Goal: Information Seeking & Learning: Learn about a topic

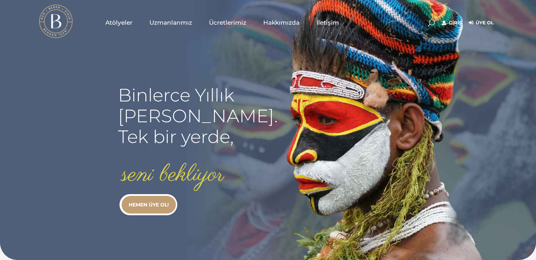
type input "[EMAIL_ADDRESS][DOMAIN_NAME]"
click at [452, 20] on link "Giriş" at bounding box center [452, 23] width 20 height 8
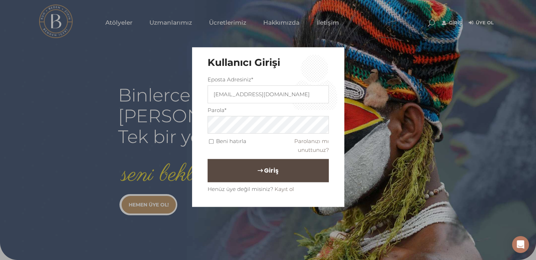
click at [265, 169] on span "Giriş" at bounding box center [271, 171] width 14 height 12
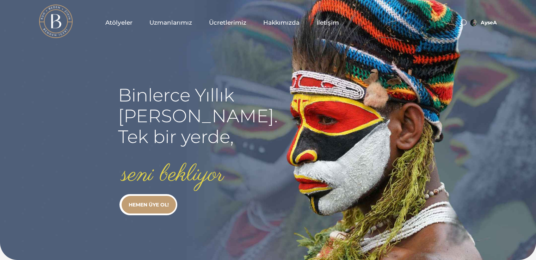
click at [120, 19] on span "Atölyeler" at bounding box center [118, 23] width 27 height 8
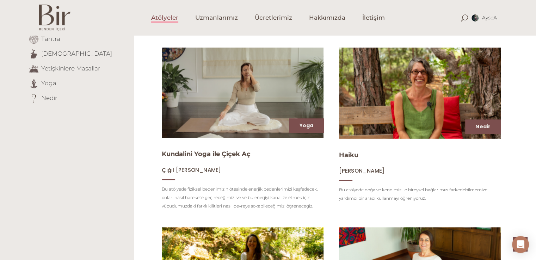
scroll to position [26, 0]
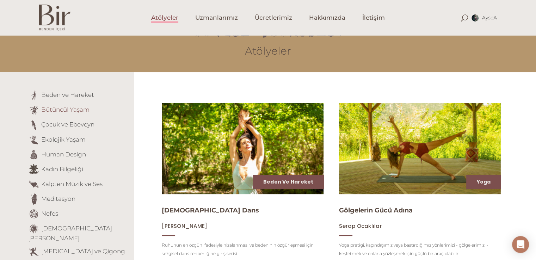
click at [68, 110] on link "Bütüncül Yaşam" at bounding box center [65, 109] width 48 height 7
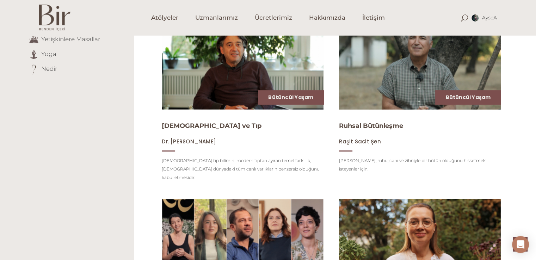
scroll to position [286, 0]
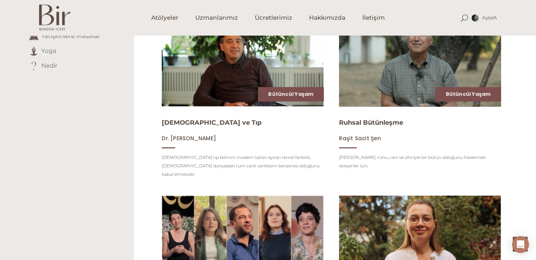
click at [397, 60] on img at bounding box center [419, 61] width 167 height 94
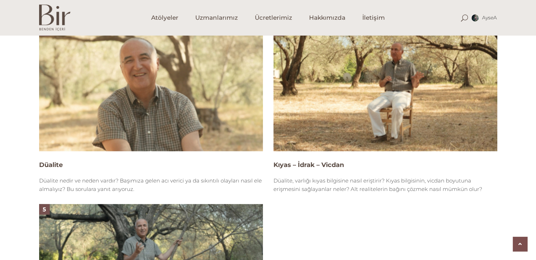
scroll to position [909, 0]
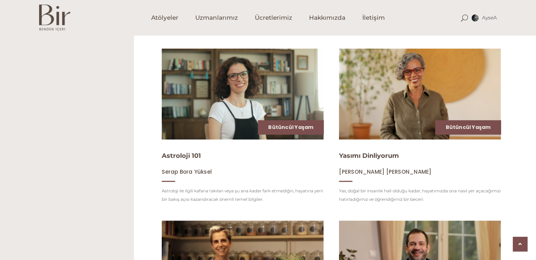
scroll to position [581, 0]
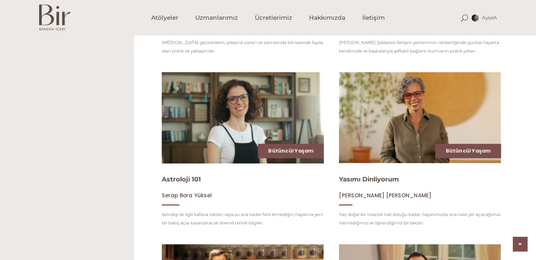
click at [231, 122] on img at bounding box center [242, 118] width 167 height 94
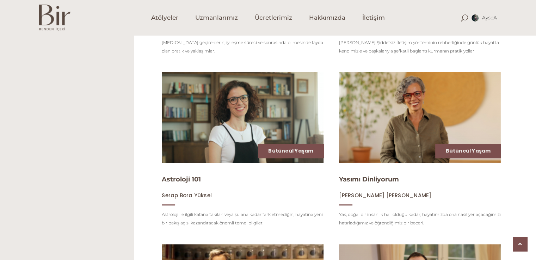
scroll to position [808, 0]
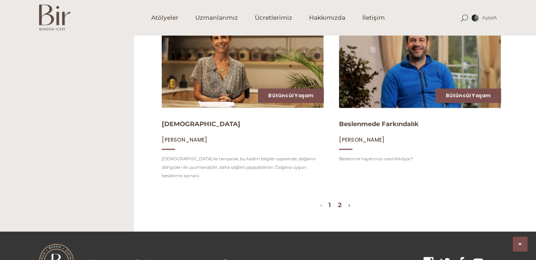
click at [340, 201] on link "2" at bounding box center [340, 205] width 4 height 8
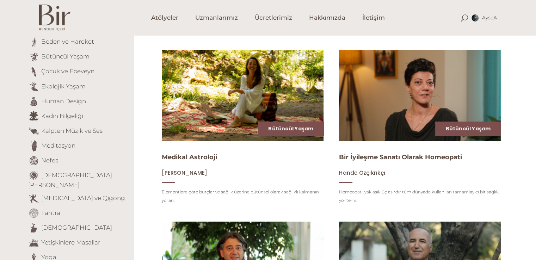
scroll to position [89, 0]
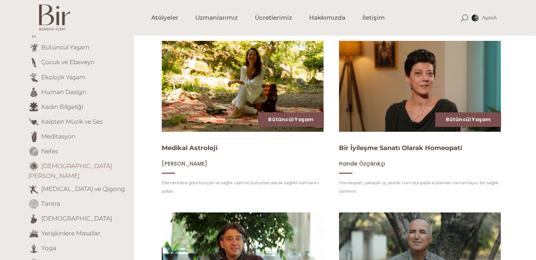
click at [67, 165] on link "[DEMOGRAPHIC_DATA][PERSON_NAME]" at bounding box center [70, 170] width 84 height 17
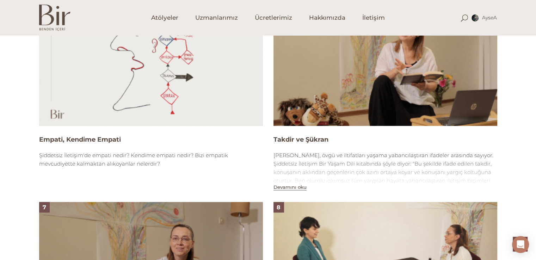
scroll to position [1136, 0]
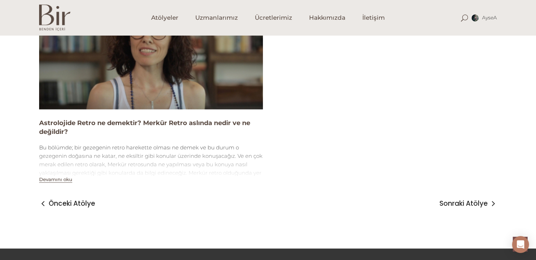
scroll to position [1108, 0]
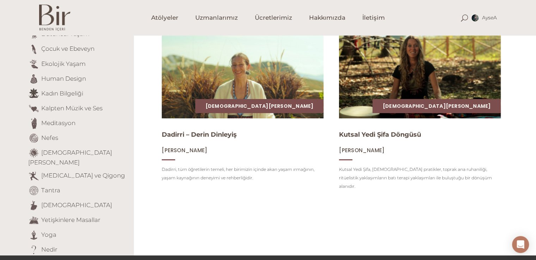
scroll to position [88, 0]
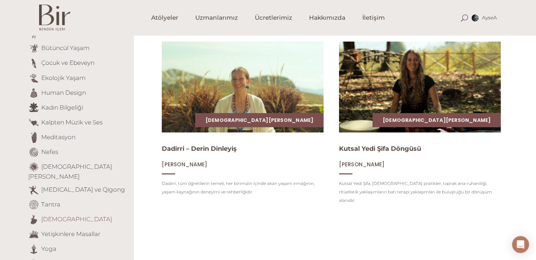
click at [49, 215] on link "[DEMOGRAPHIC_DATA]" at bounding box center [76, 218] width 71 height 7
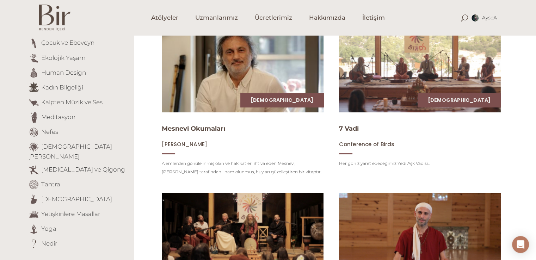
scroll to position [112, 0]
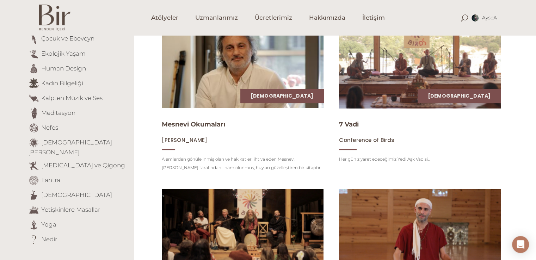
click at [442, 67] on img at bounding box center [419, 63] width 167 height 94
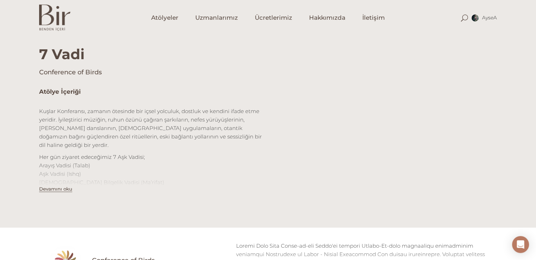
scroll to position [227, 0]
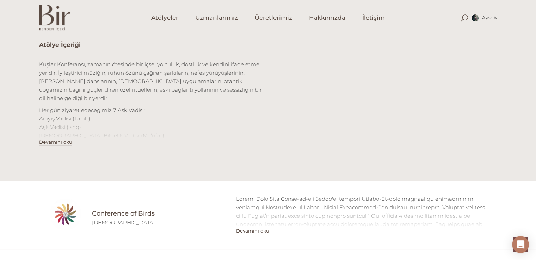
click at [256, 231] on button "Devamını oku" at bounding box center [252, 231] width 33 height 6
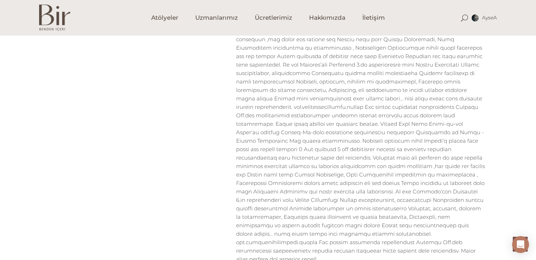
scroll to position [656, 0]
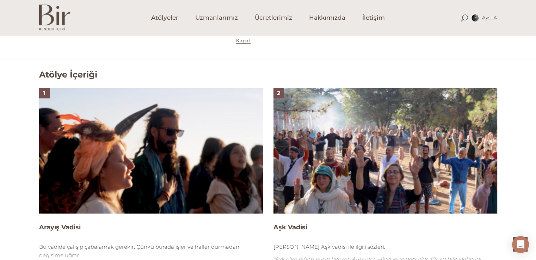
click at [199, 155] on img at bounding box center [151, 151] width 224 height 126
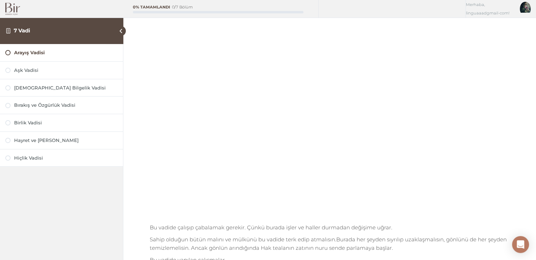
scroll to position [38, 0]
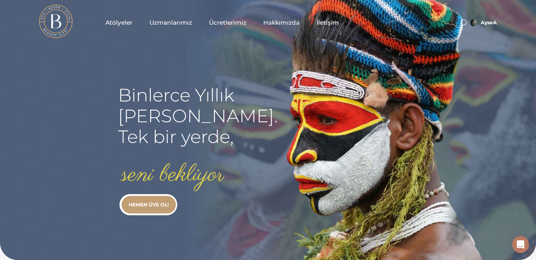
click at [122, 19] on span "Atölyeler" at bounding box center [118, 23] width 27 height 8
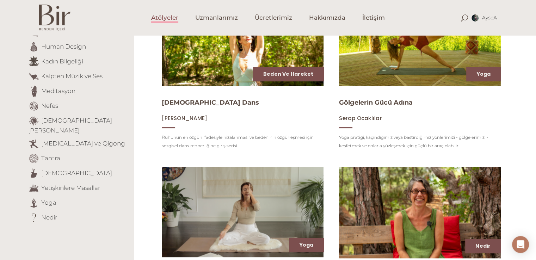
scroll to position [136, 0]
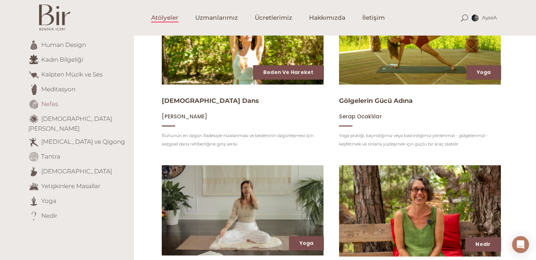
click at [48, 105] on link "Nefes" at bounding box center [49, 103] width 17 height 7
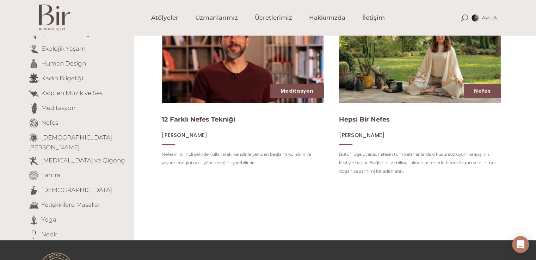
scroll to position [131, 0]
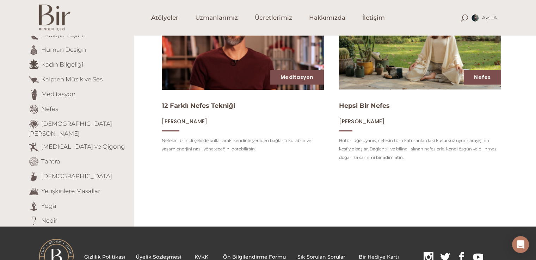
click at [228, 69] on img at bounding box center [242, 44] width 167 height 94
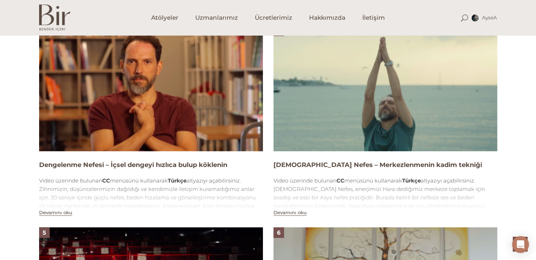
scroll to position [909, 0]
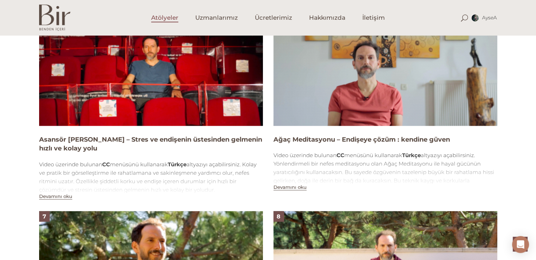
click at [162, 21] on span "Atölyeler" at bounding box center [164, 18] width 27 height 8
